Goal: Find contact information: Find contact information

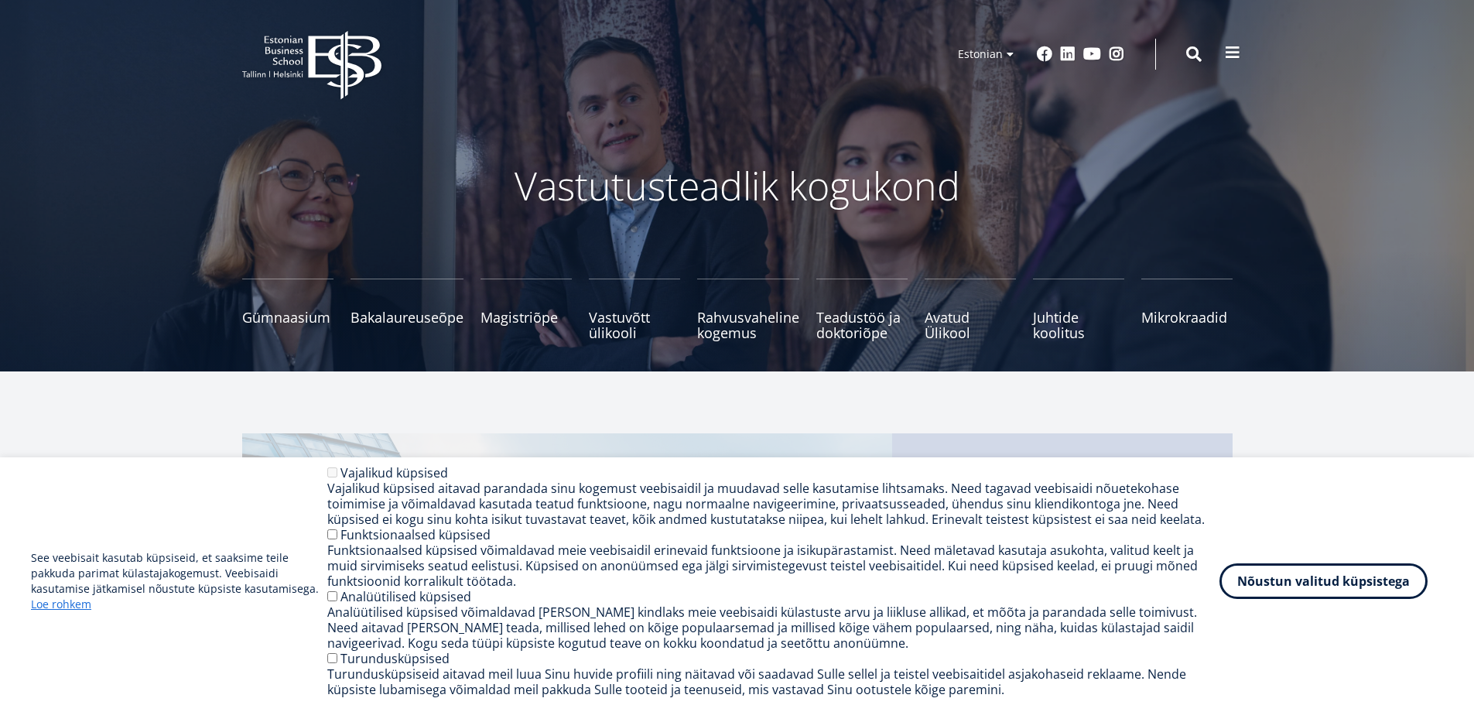
click at [1223, 65] on button at bounding box center [1232, 52] width 31 height 31
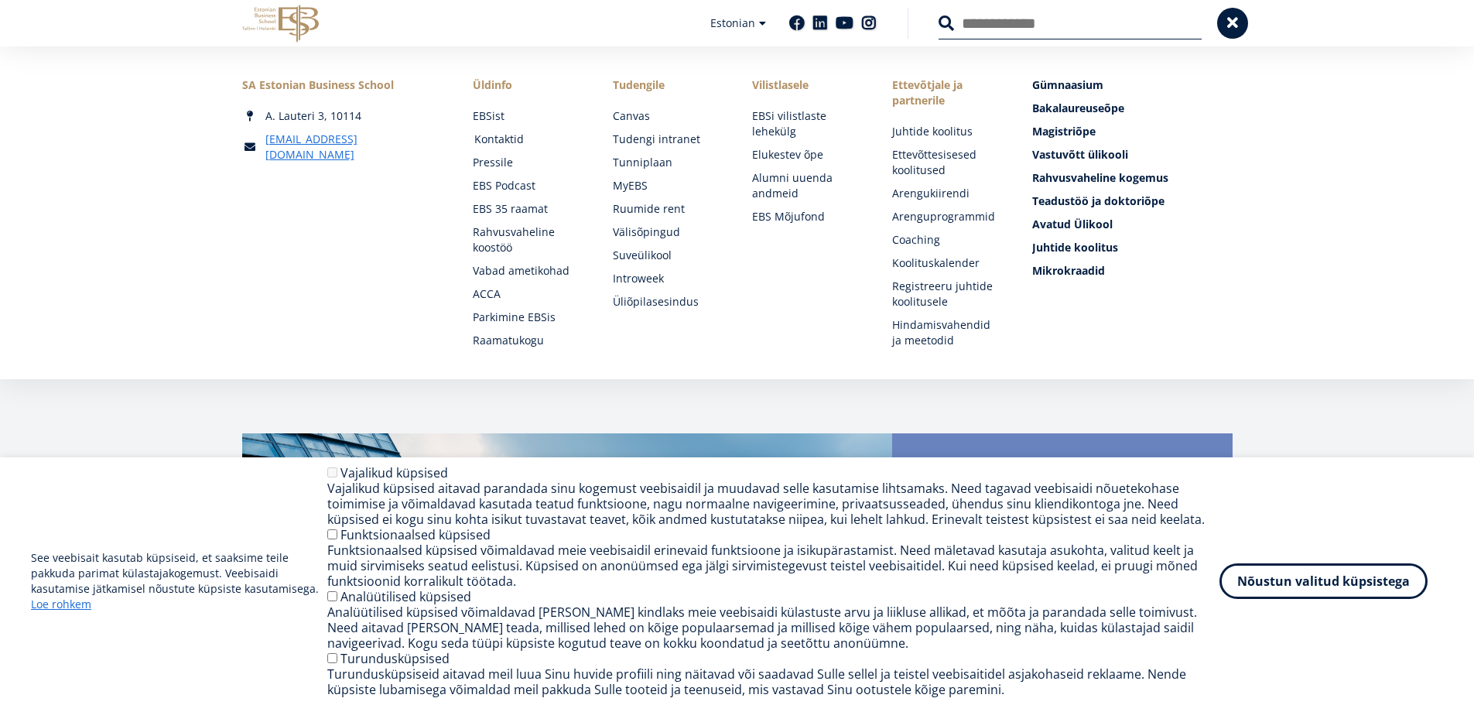
click at [505, 136] on link "Kontaktid" at bounding box center [528, 139] width 109 height 15
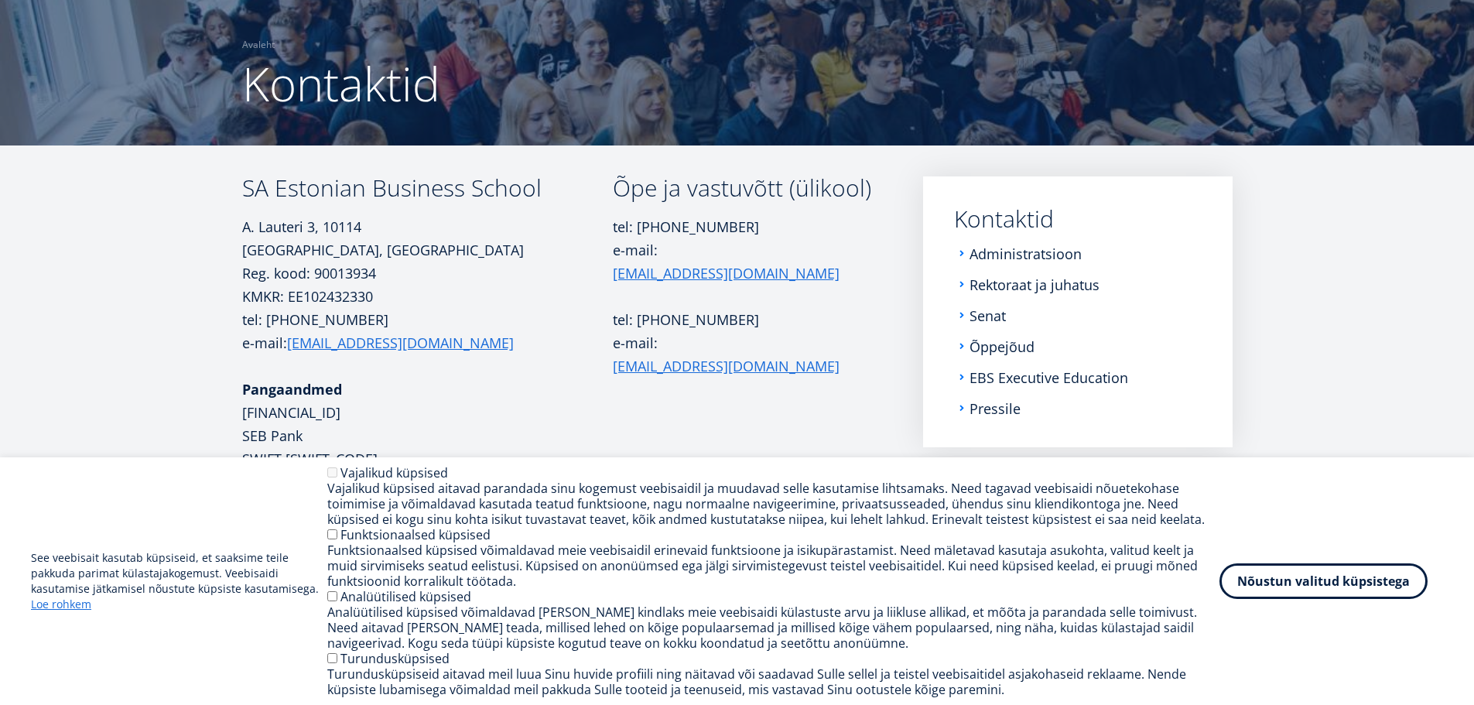
scroll to position [108, 0]
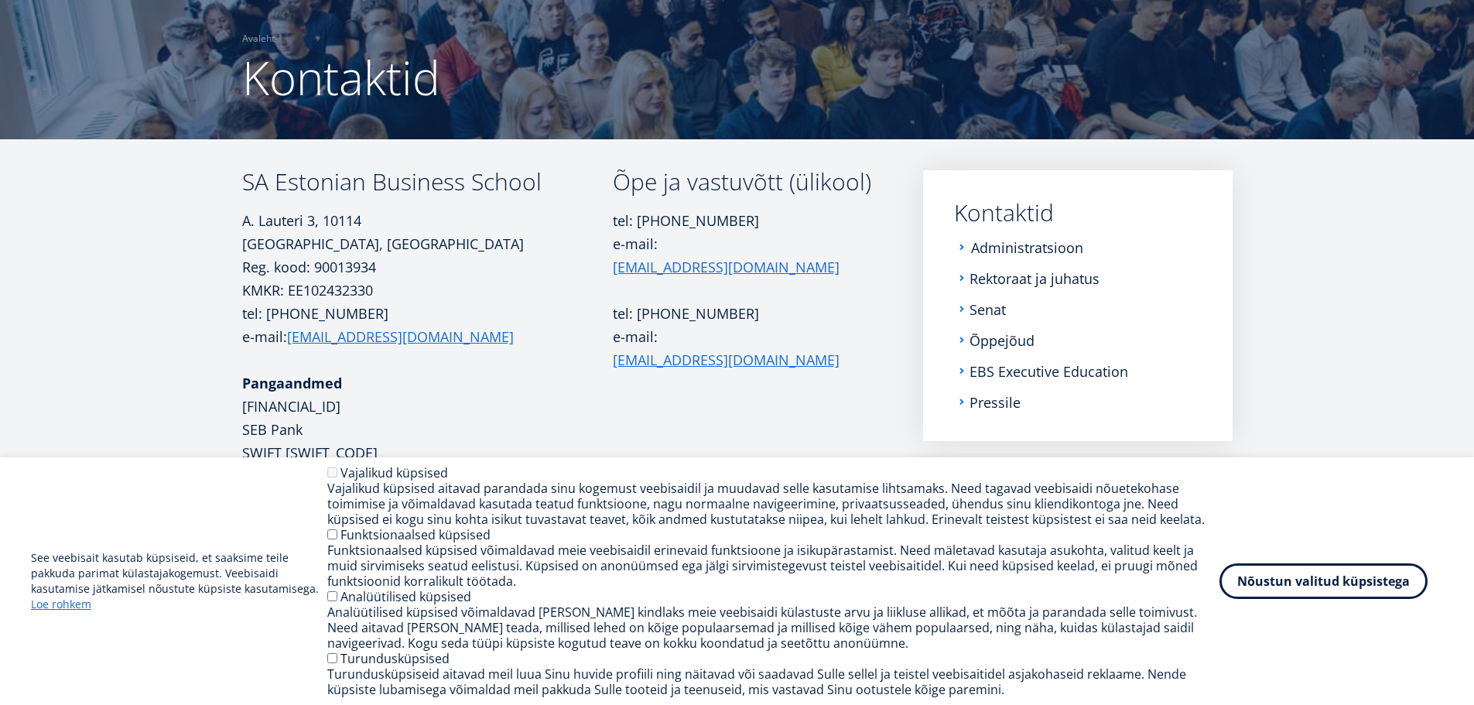
click at [1017, 242] on link "Administratsioon" at bounding box center [1027, 247] width 112 height 15
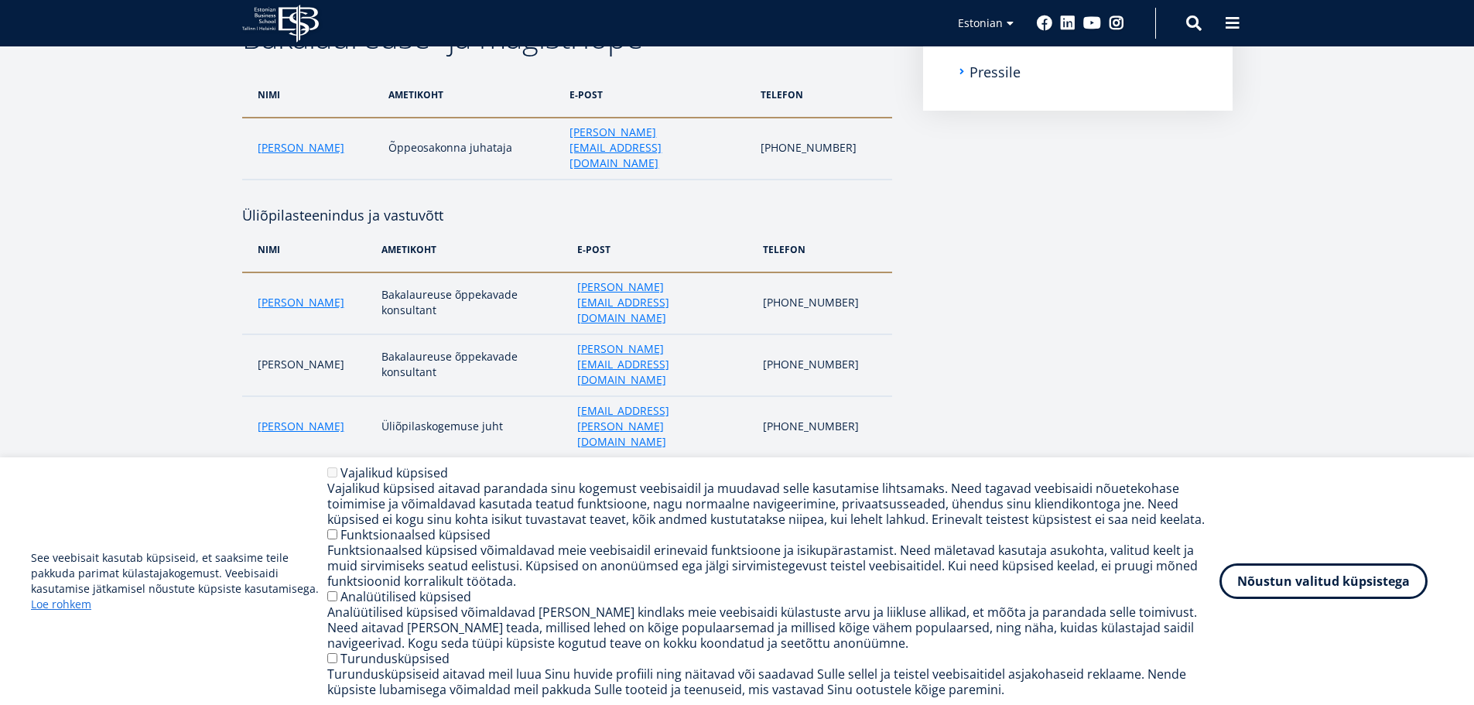
scroll to position [464, 0]
